Goal: Navigation & Orientation: Find specific page/section

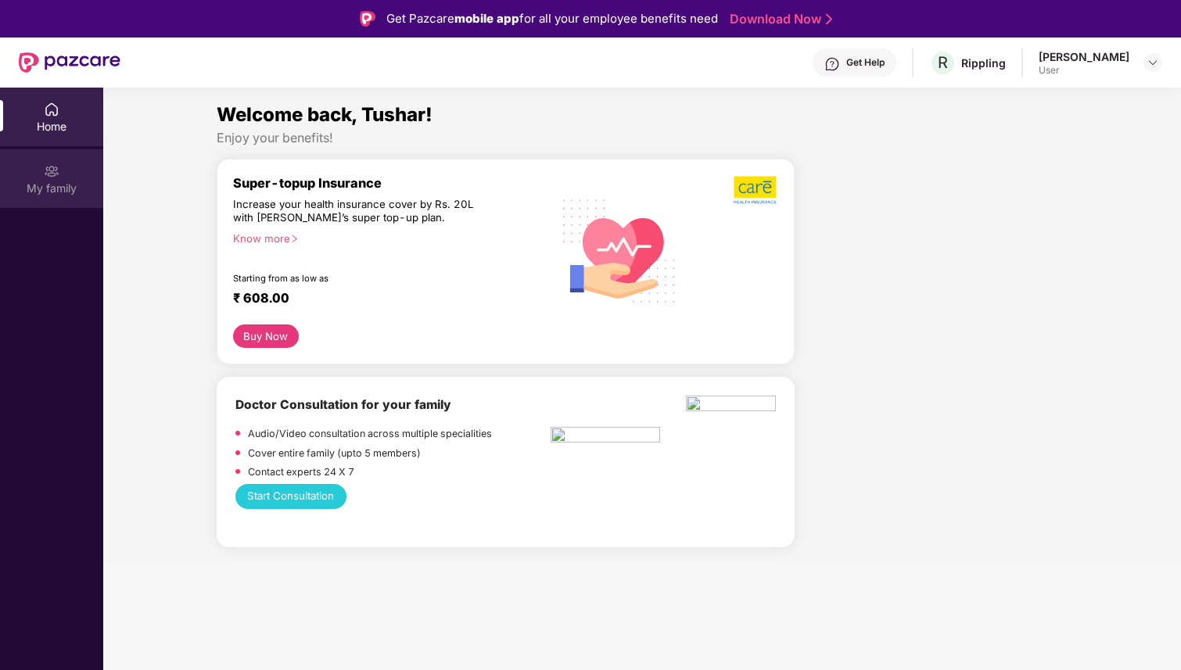
click at [59, 176] on div "My family" at bounding box center [51, 178] width 103 height 59
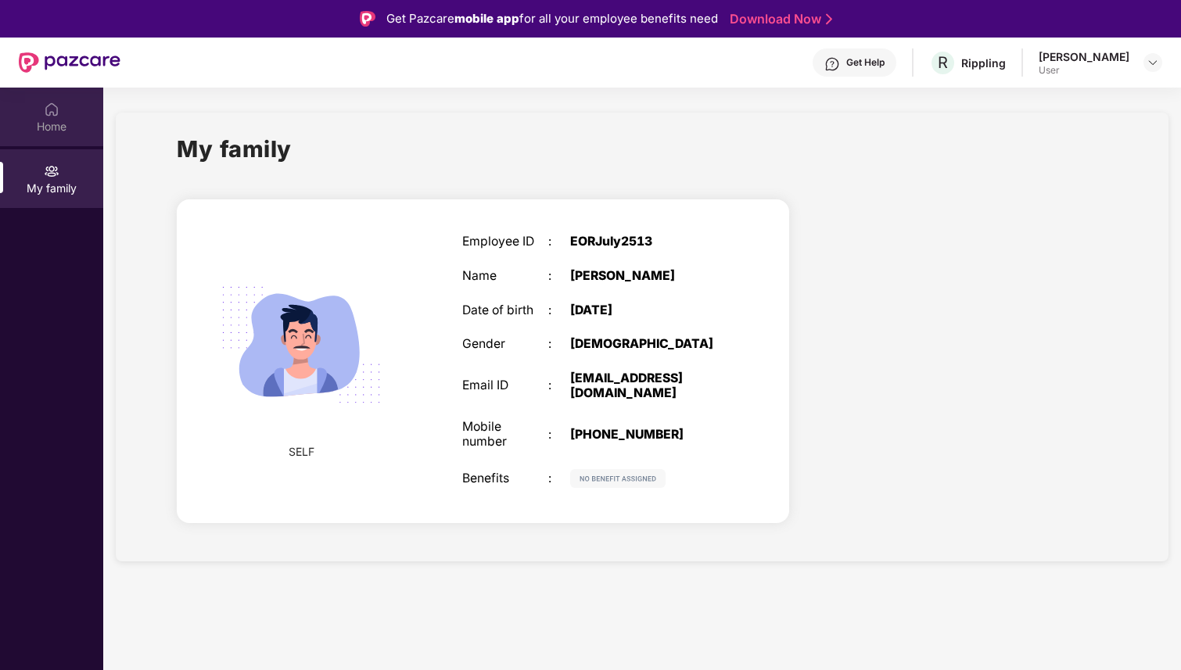
click at [63, 117] on div "Home" at bounding box center [51, 117] width 103 height 59
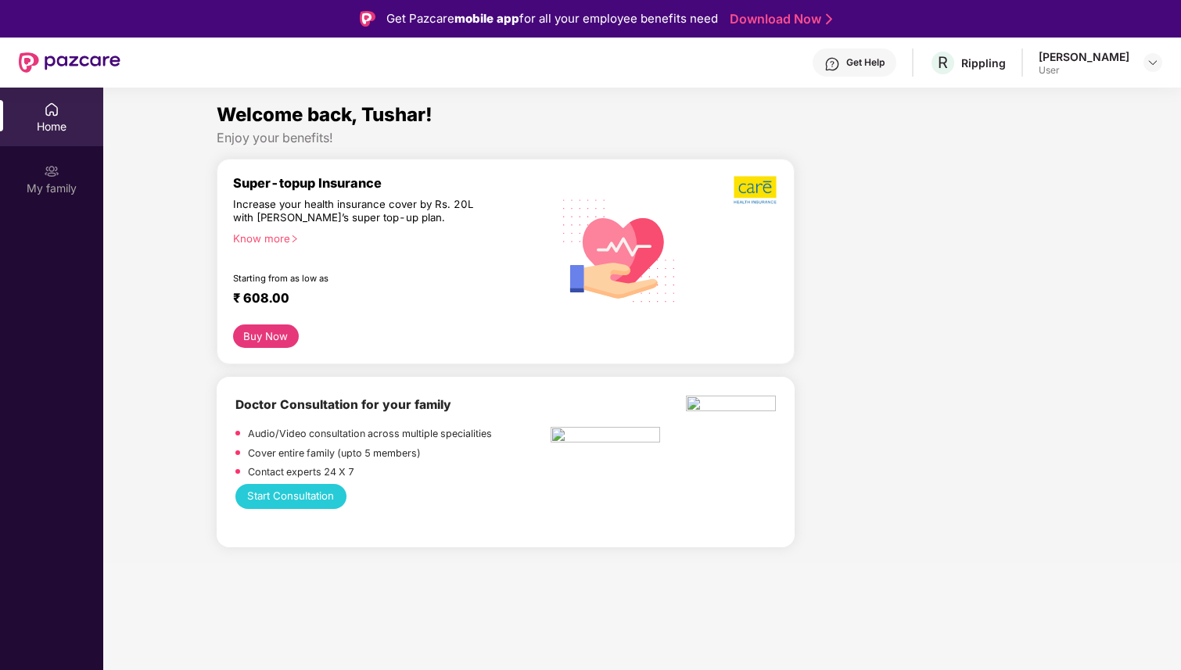
click at [1097, 53] on div "[PERSON_NAME]" at bounding box center [1084, 56] width 91 height 15
click at [1151, 61] on img at bounding box center [1153, 62] width 13 height 13
click at [1059, 150] on div "User" at bounding box center [1067, 156] width 91 height 13
click at [1102, 78] on div "Get Help R Rippling Tushar Dhankhar User" at bounding box center [641, 63] width 1042 height 50
click at [93, 62] on img at bounding box center [70, 62] width 102 height 20
